Goal: Check status: Check status

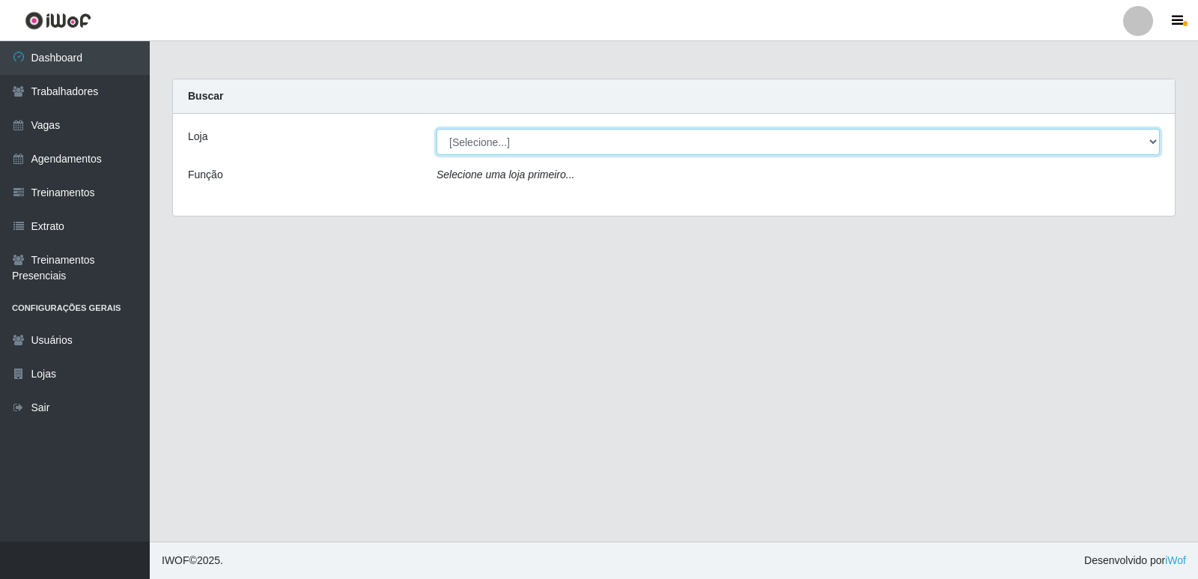
click at [1156, 142] on select "[Selecione...] Restaurante A Paraibana - [GEOGRAPHIC_DATA]" at bounding box center [797, 142] width 723 height 26
select select "342"
click at [436, 129] on select "[Selecione...] Restaurante A Paraibana - [GEOGRAPHIC_DATA]" at bounding box center [797, 142] width 723 height 26
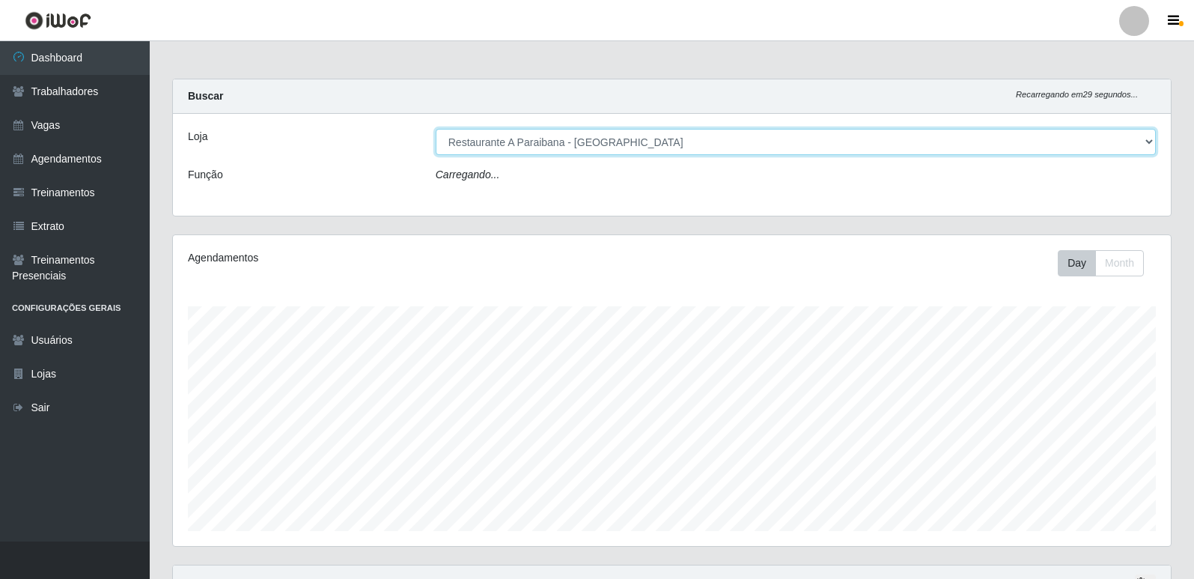
scroll to position [311, 998]
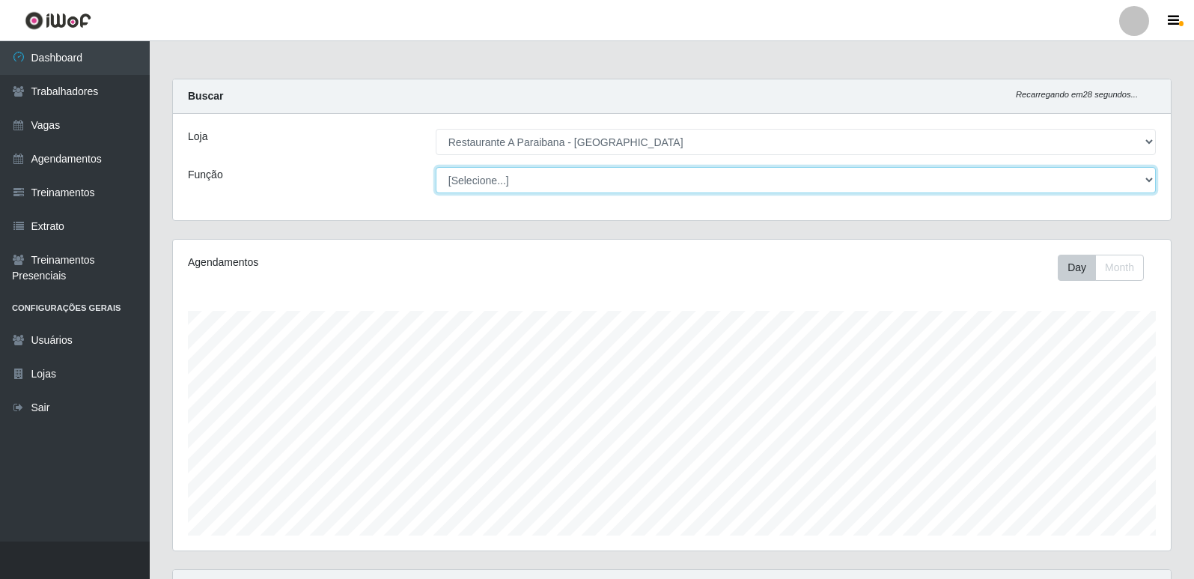
click at [1149, 180] on select "[Selecione...] ASG ASG + ASG ++ Auxiliar de Cozinha Auxiliar de Cozinha + Auxil…" at bounding box center [796, 180] width 720 height 26
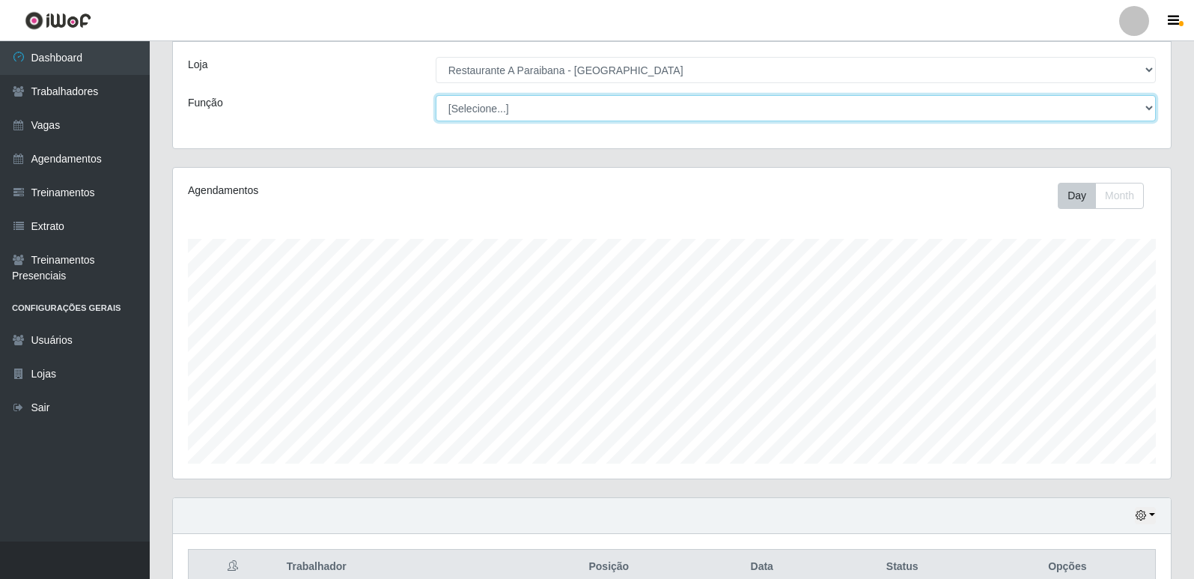
scroll to position [75, 0]
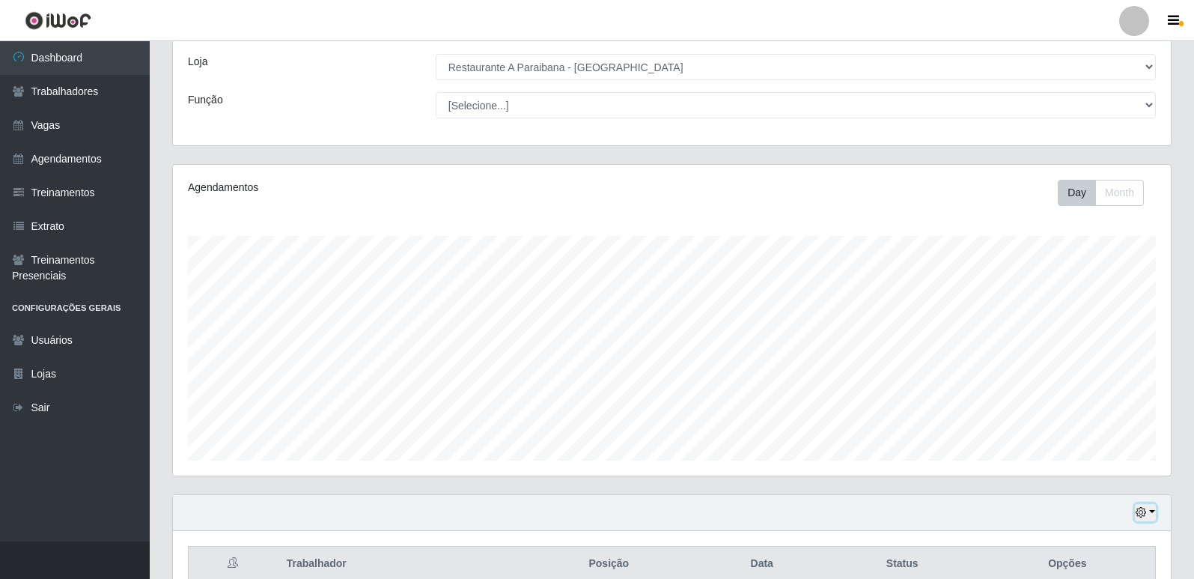
click at [1154, 510] on button "button" at bounding box center [1145, 512] width 21 height 17
click at [1118, 459] on button "1 Semana" at bounding box center [1096, 456] width 118 height 31
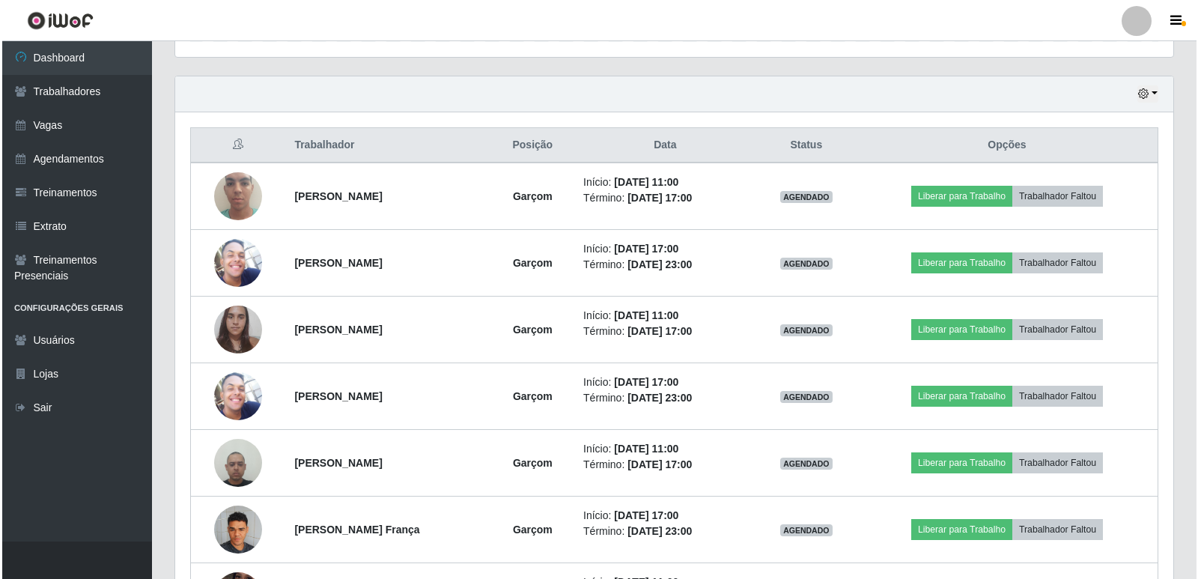
scroll to position [524, 0]
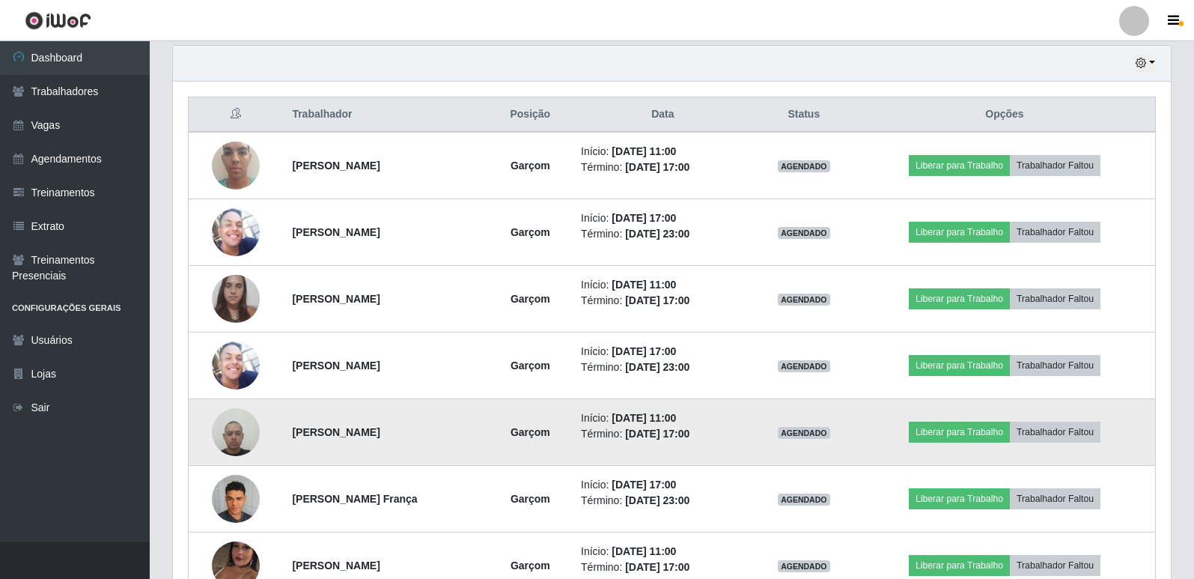
click at [243, 440] on img at bounding box center [236, 432] width 48 height 64
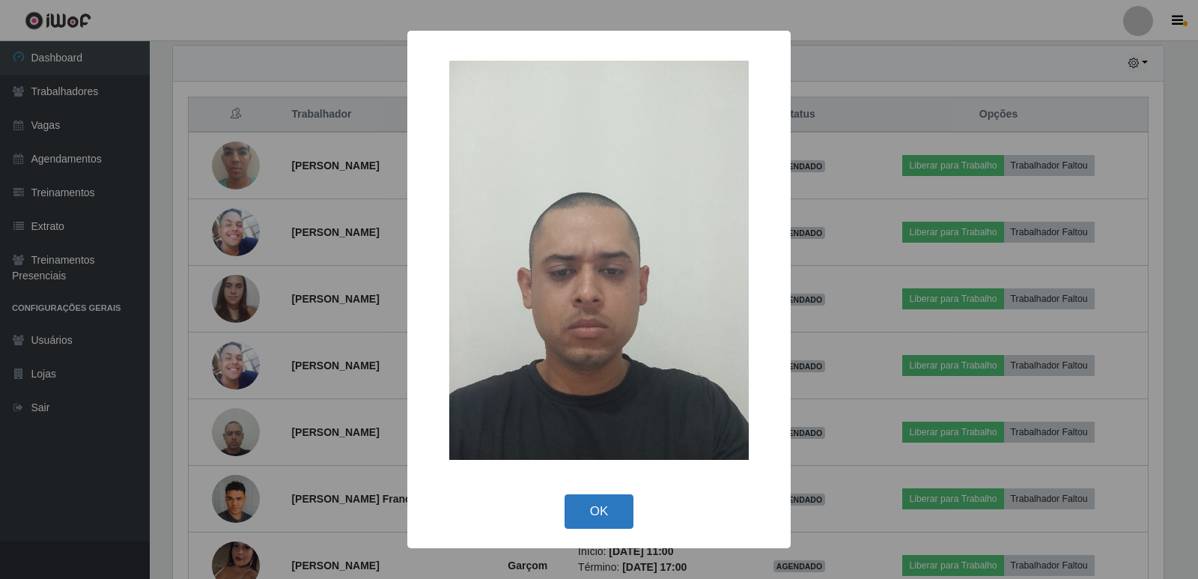
click at [593, 515] on button "OK" at bounding box center [599, 511] width 70 height 35
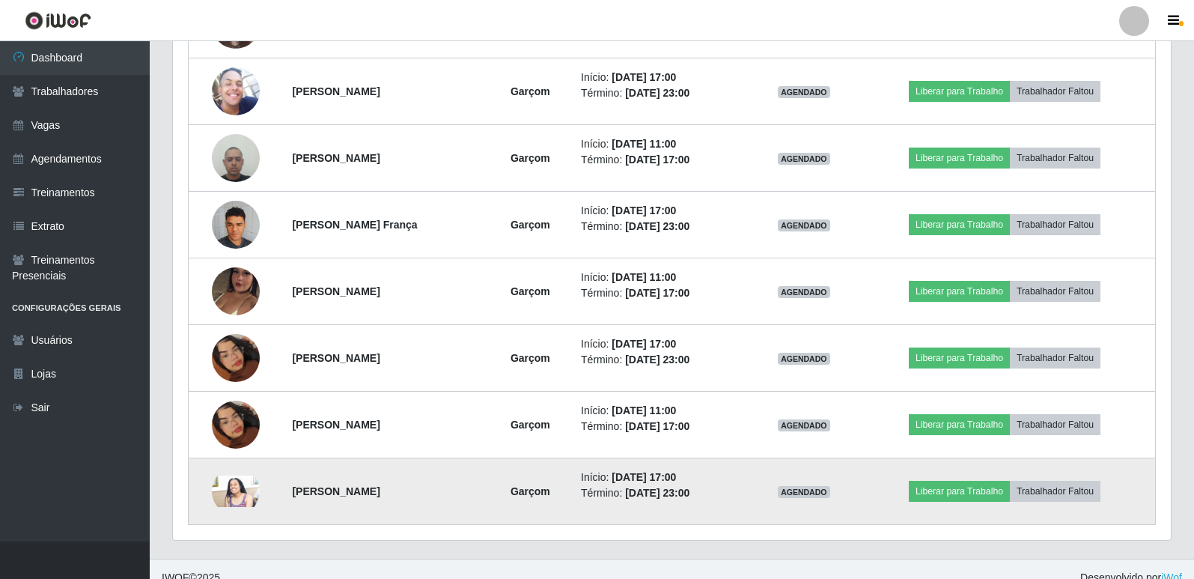
scroll to position [815, 0]
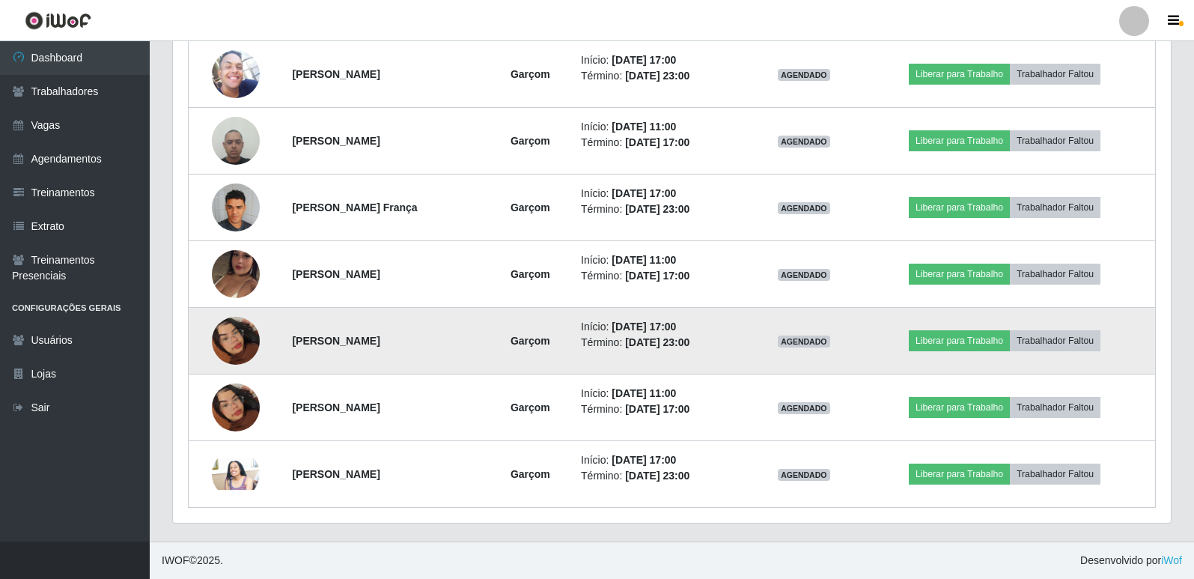
click at [234, 340] on img at bounding box center [236, 340] width 48 height 85
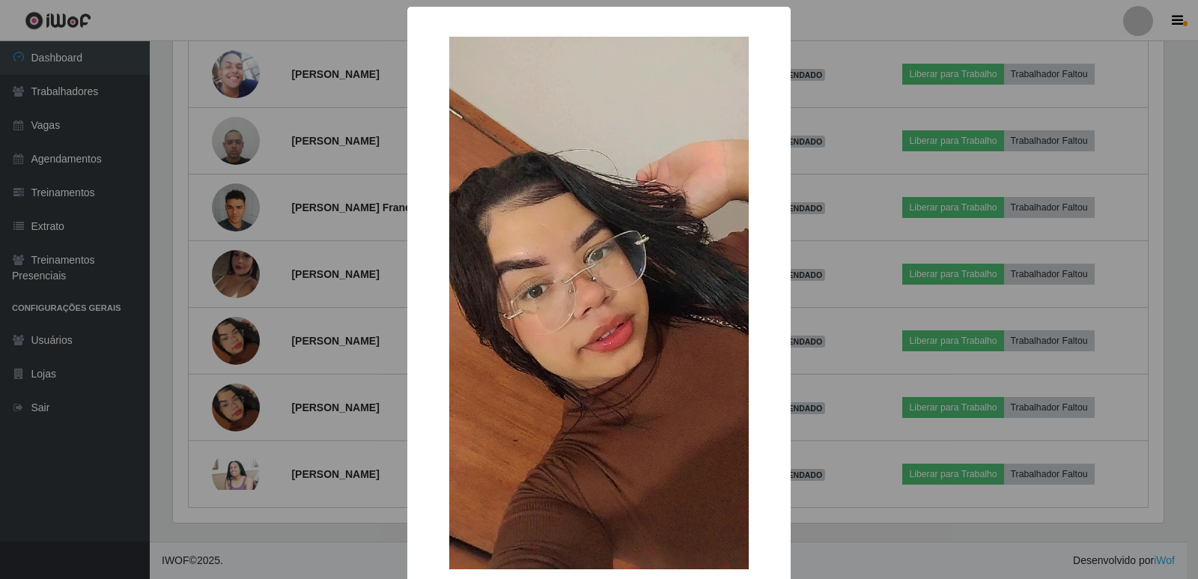
click at [272, 392] on div "× OK Cancel" at bounding box center [599, 289] width 1198 height 579
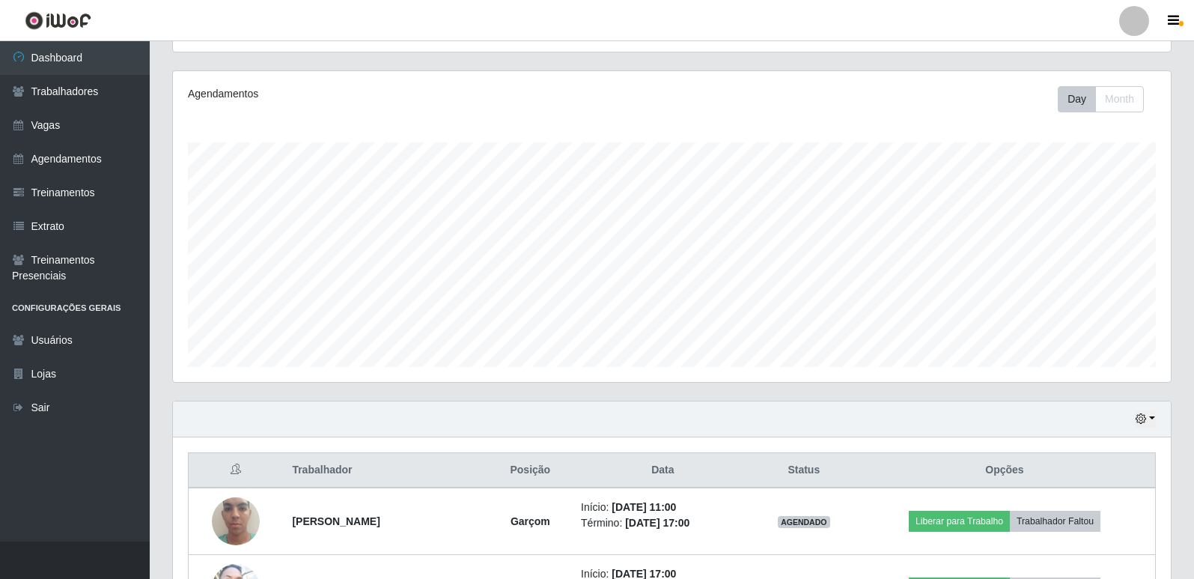
scroll to position [141, 0]
